Goal: Information Seeking & Learning: Learn about a topic

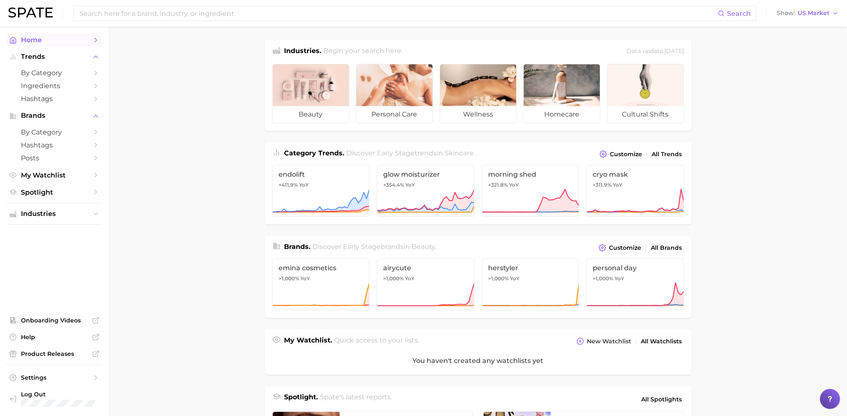
click at [38, 36] on span "Home" at bounding box center [54, 40] width 67 height 8
click at [94, 36] on icon "Sidebar" at bounding box center [96, 40] width 8 height 8
click at [41, 191] on span "Spotlight" at bounding box center [54, 193] width 67 height 8
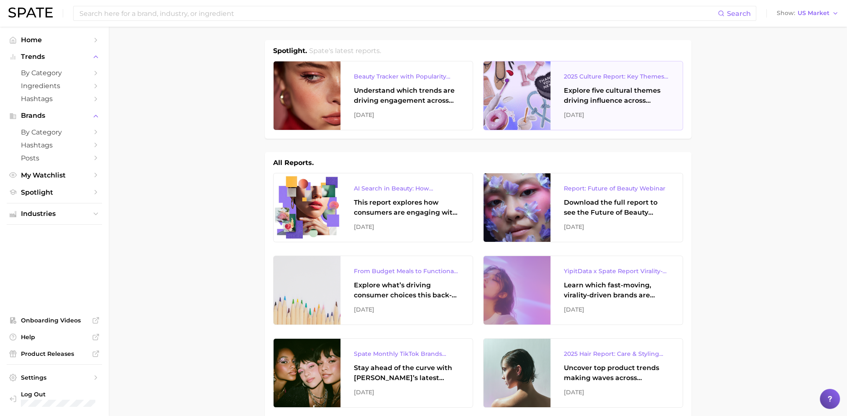
click at [586, 96] on div "Explore five cultural themes driving influence across beauty, food, and pop cul…" at bounding box center [616, 96] width 105 height 20
drag, startPoint x: 620, startPoint y: 74, endPoint x: 495, endPoint y: 105, distance: 128.4
click at [495, 105] on div at bounding box center [516, 95] width 67 height 69
